Goal: Task Accomplishment & Management: Use online tool/utility

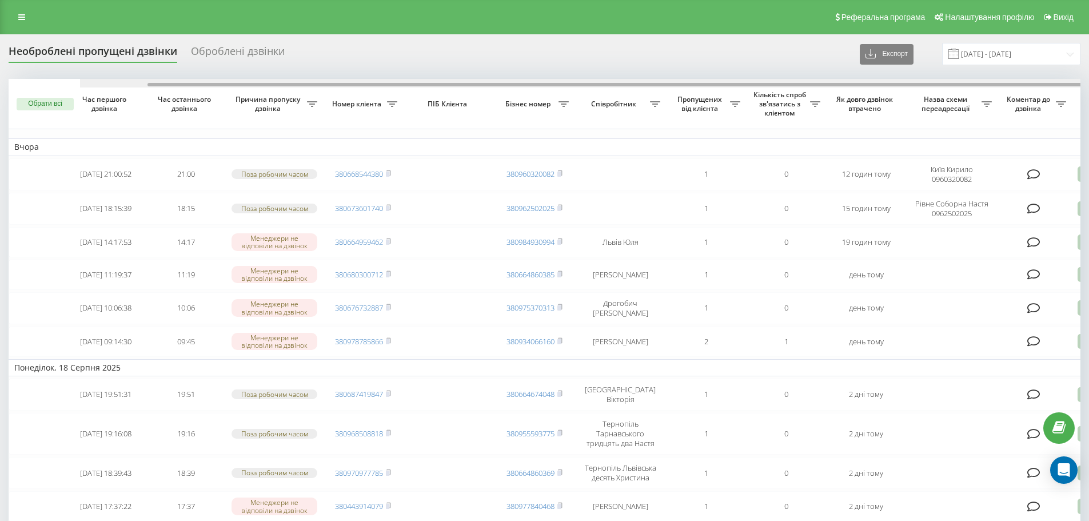
scroll to position [0, 71]
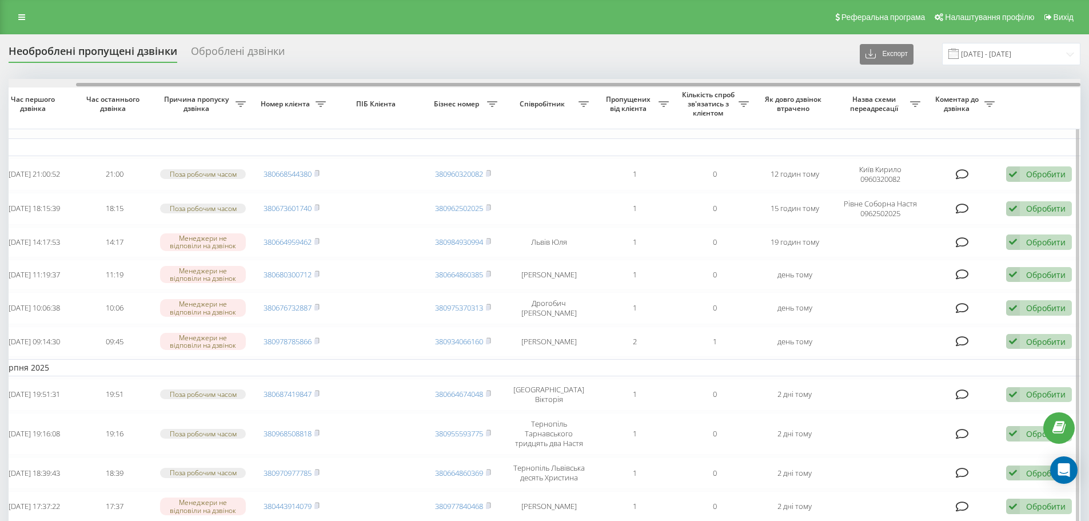
drag, startPoint x: 757, startPoint y: 79, endPoint x: 790, endPoint y: 85, distance: 33.6
click at [790, 85] on div at bounding box center [545, 83] width 1072 height 9
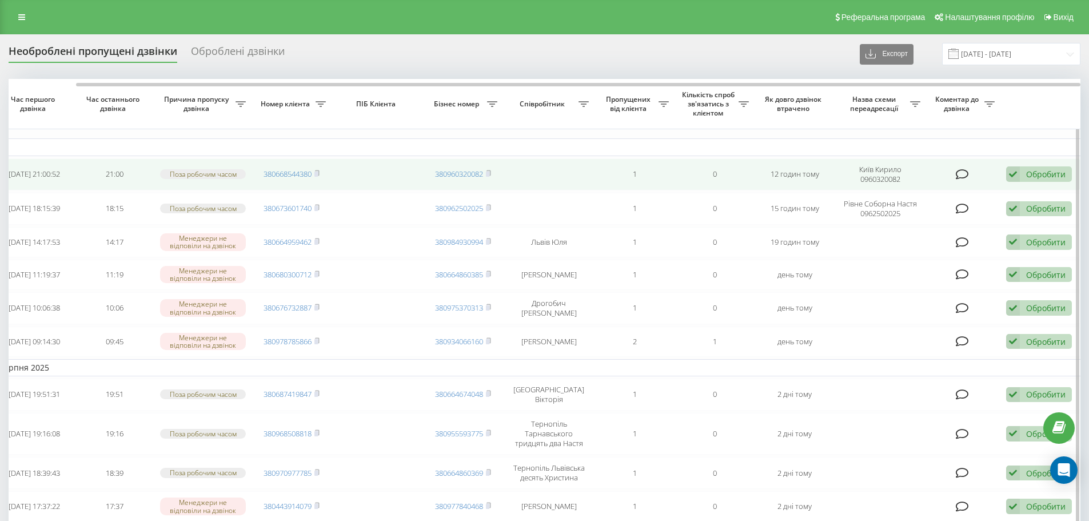
click at [1053, 171] on div "Обробити" at bounding box center [1045, 174] width 39 height 11
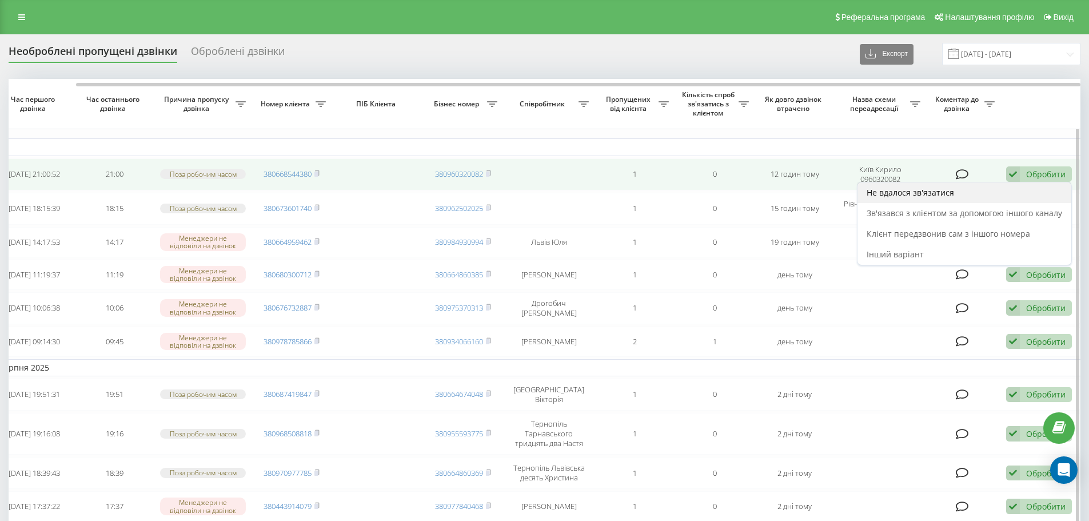
click at [993, 193] on div "Не вдалося зв'язатися" at bounding box center [964, 192] width 214 height 21
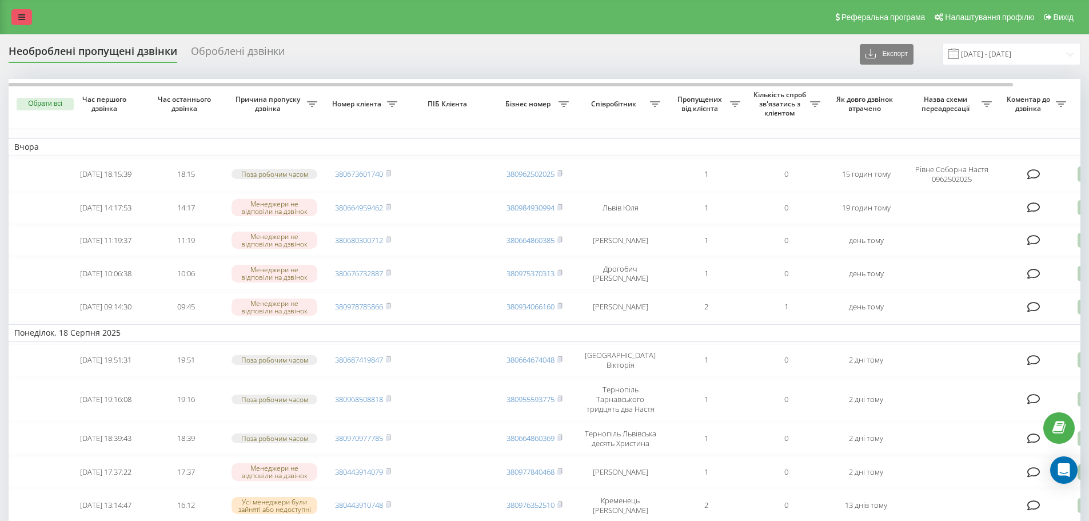
click at [24, 19] on icon at bounding box center [21, 17] width 7 height 8
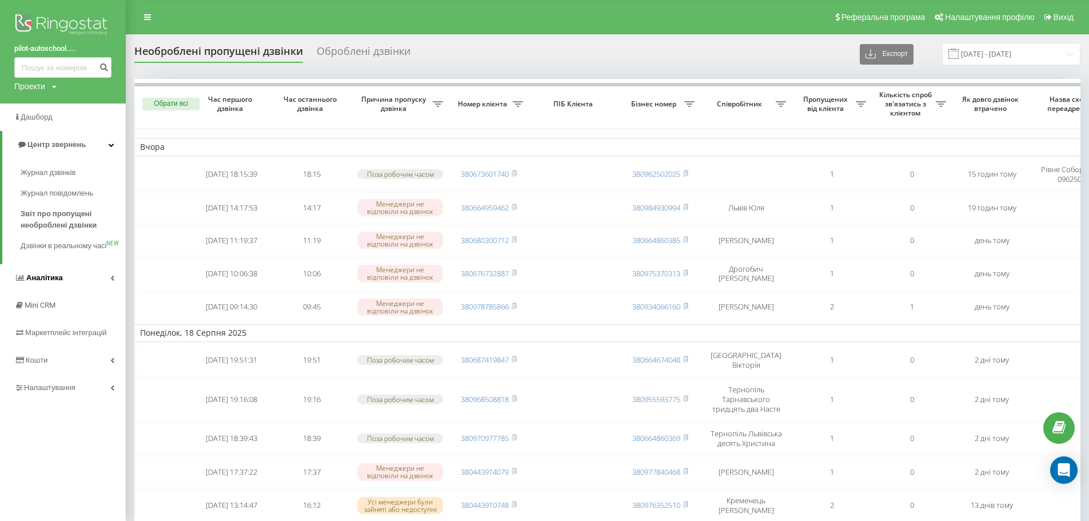
click at [77, 291] on link "Аналiтика" at bounding box center [63, 277] width 126 height 27
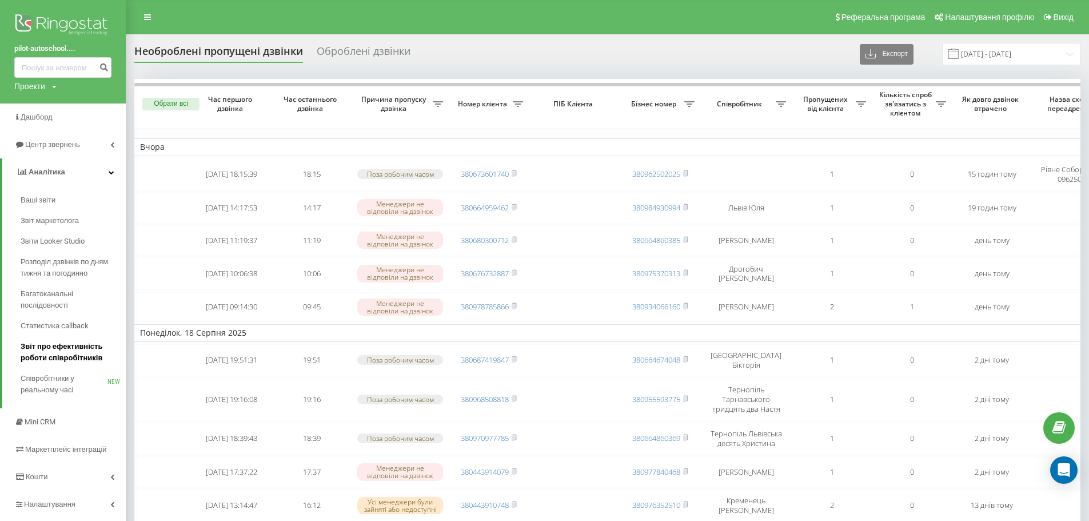
click at [74, 356] on span "Звіт про ефективність роботи співробітників" at bounding box center [70, 352] width 99 height 23
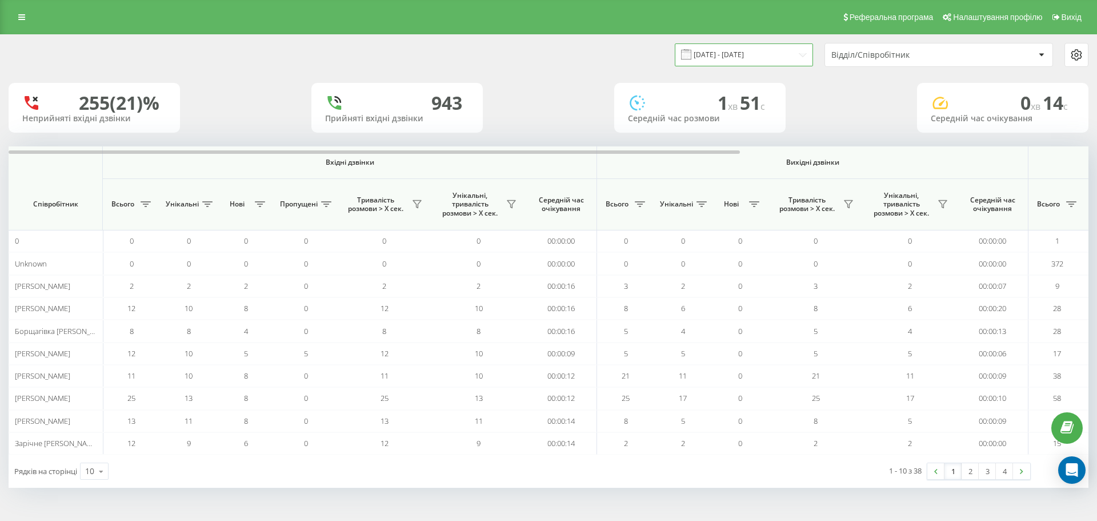
click at [782, 47] on input "[DATE] - [DATE]" at bounding box center [744, 54] width 138 height 22
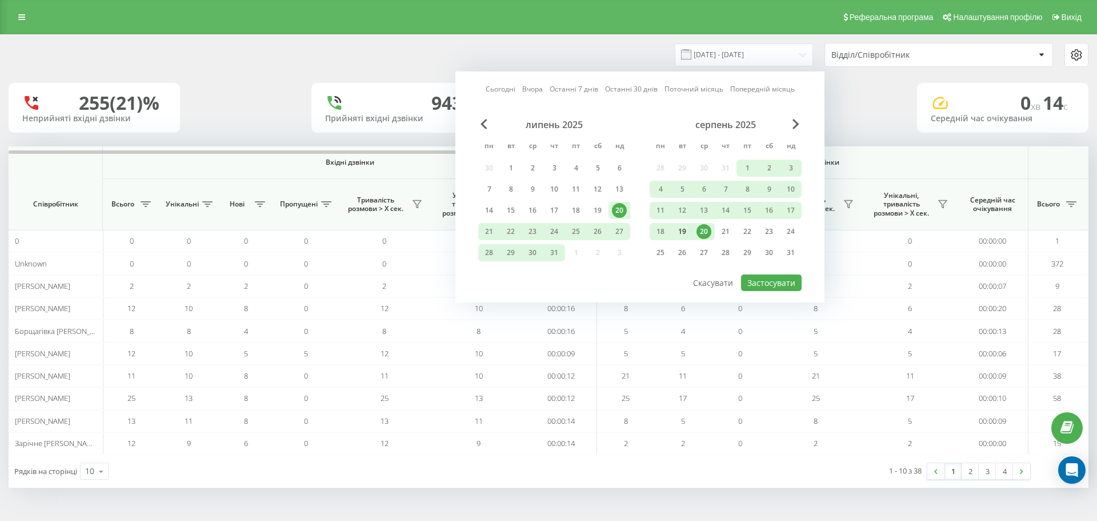
click at [678, 235] on div "19" at bounding box center [682, 231] width 15 height 15
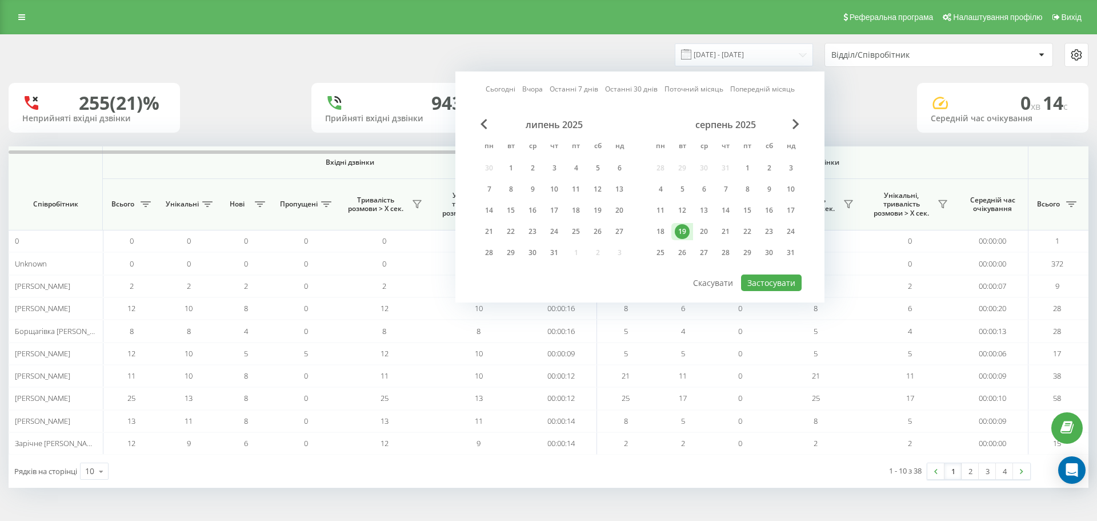
click at [678, 235] on div "19" at bounding box center [682, 231] width 15 height 15
click at [786, 285] on button "Застосувати" at bounding box center [771, 282] width 61 height 17
type input "19.08.2025 - 19.08.2025"
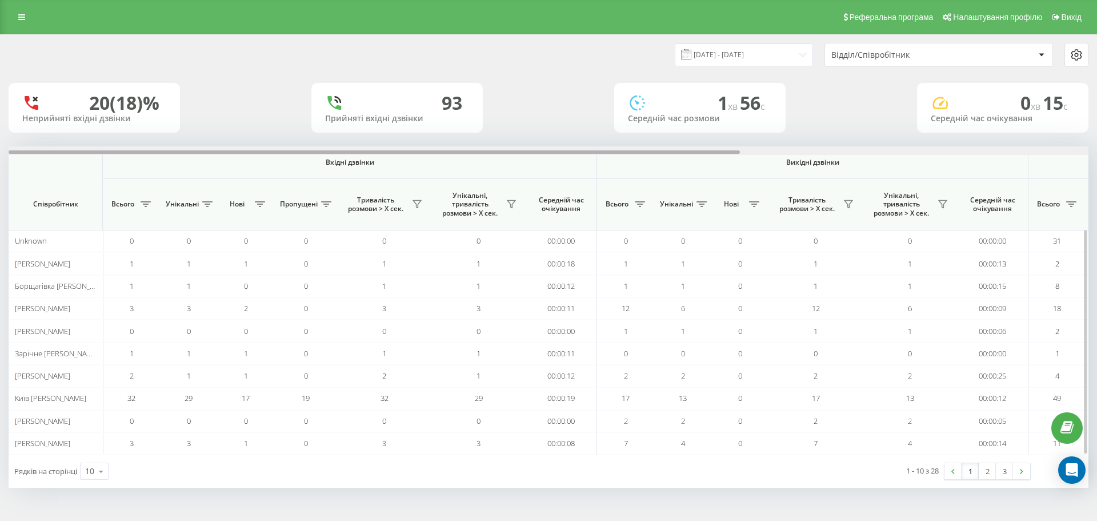
scroll to position [0, 514]
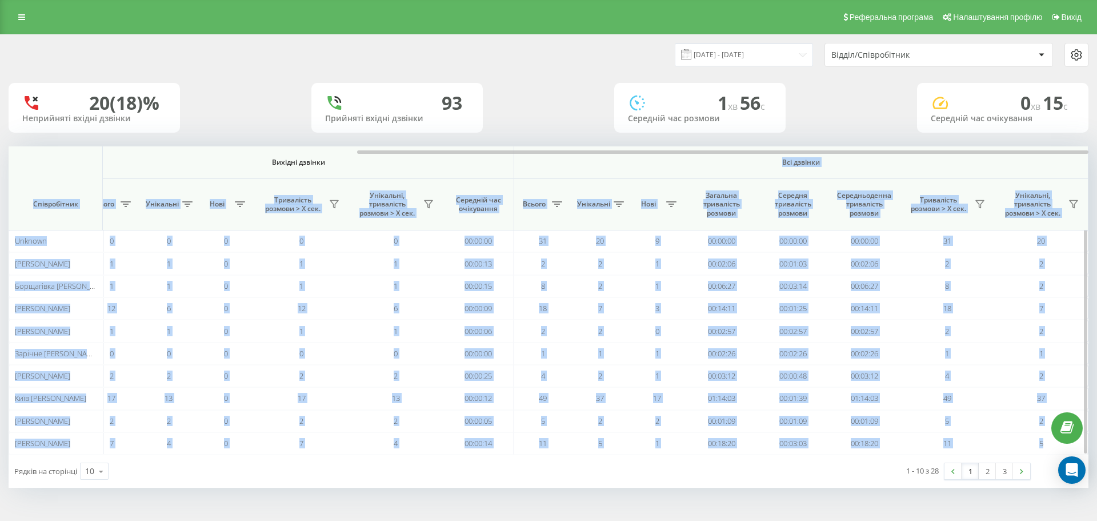
drag, startPoint x: 601, startPoint y: 154, endPoint x: 695, endPoint y: 158, distance: 94.4
click at [695, 158] on div "Вхідні дзвінки Вихідні дзвінки Всі дзвінки Співробітник Всього Унікальні Нові П…" at bounding box center [549, 300] width 1080 height 308
click at [659, 143] on div "19.08.2025 - 19.08.2025 Відділ/Співробітник 20 (18)% Неприйняті вхідні дзвінки …" at bounding box center [549, 261] width 1080 height 453
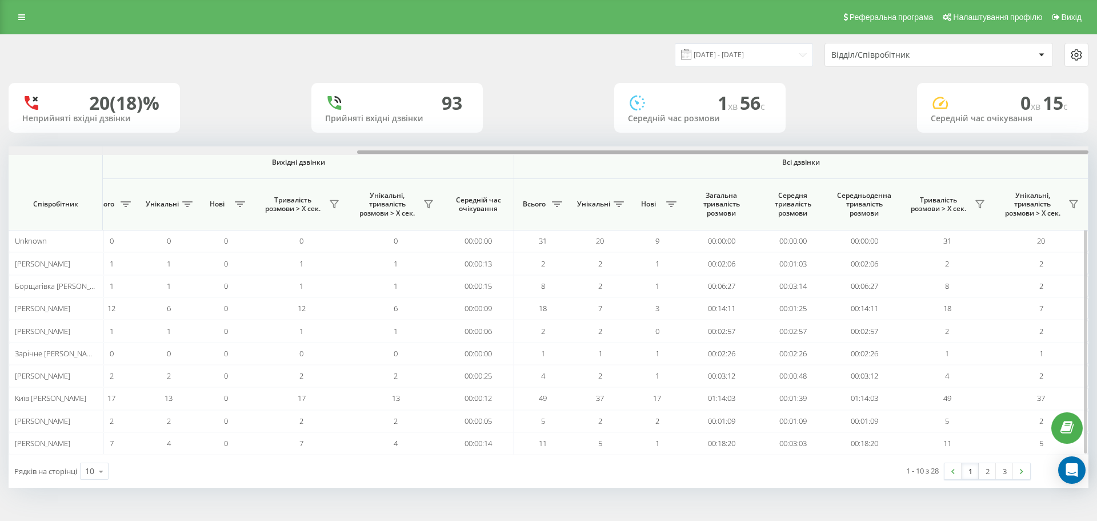
click at [633, 148] on div at bounding box center [549, 150] width 1080 height 9
drag, startPoint x: 633, startPoint y: 148, endPoint x: 647, endPoint y: 150, distance: 15.0
click at [647, 150] on div at bounding box center [549, 150] width 1080 height 9
